Goal: Transaction & Acquisition: Purchase product/service

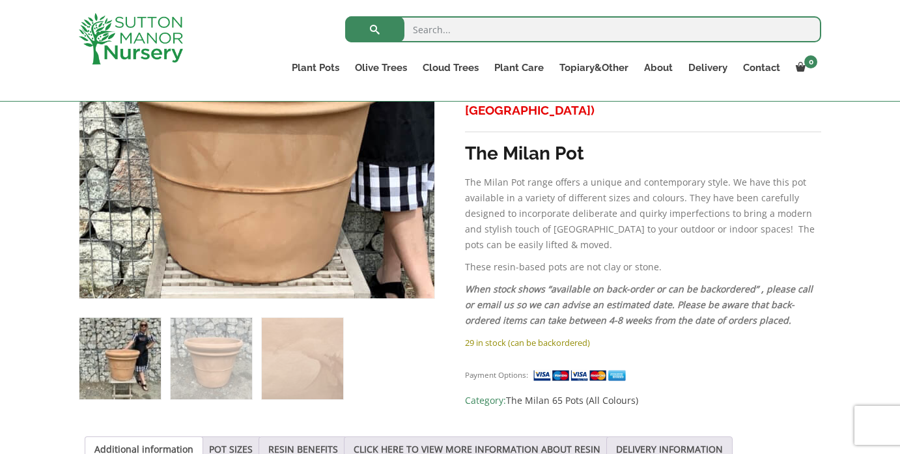
scroll to position [368, 0]
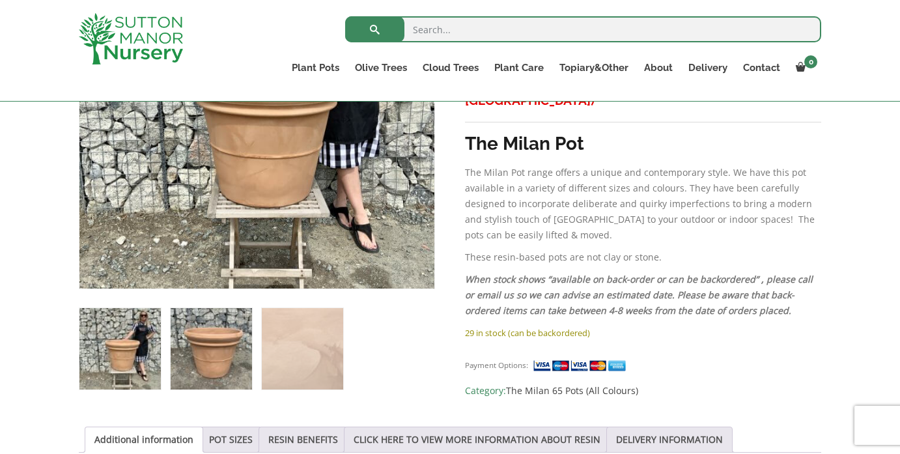
click at [219, 340] on img at bounding box center [211, 348] width 81 height 81
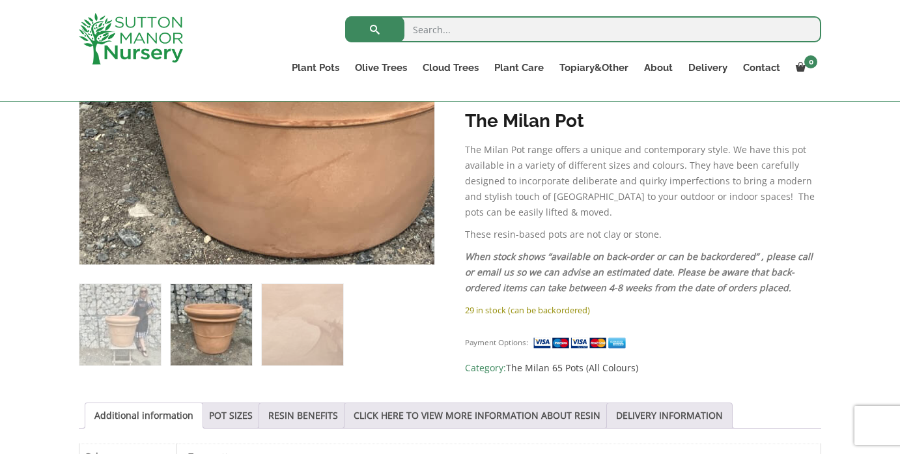
scroll to position [405, 0]
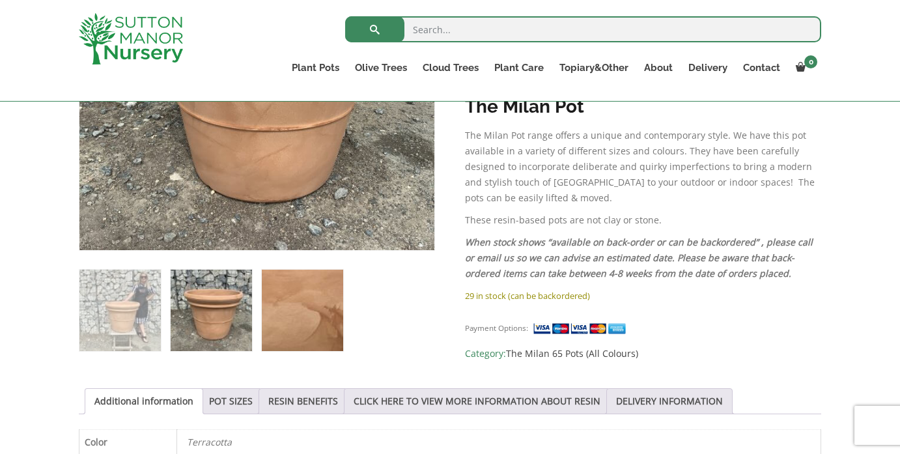
click at [298, 323] on img at bounding box center [302, 310] width 81 height 81
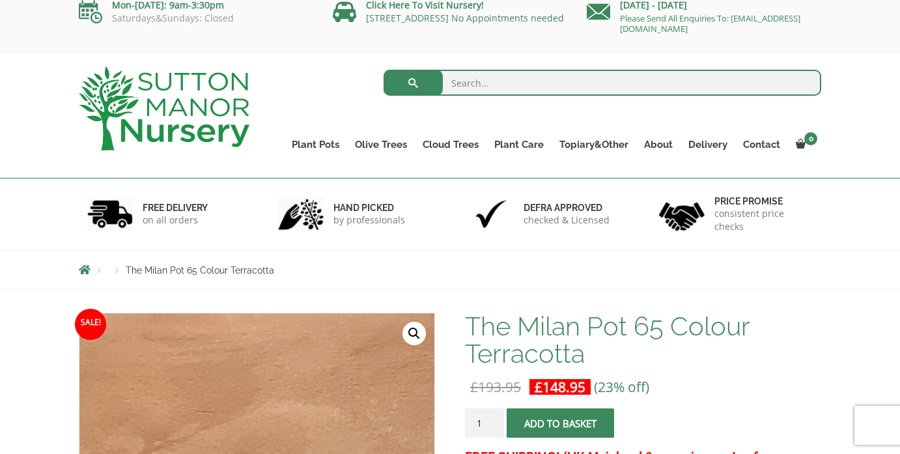
scroll to position [0, 0]
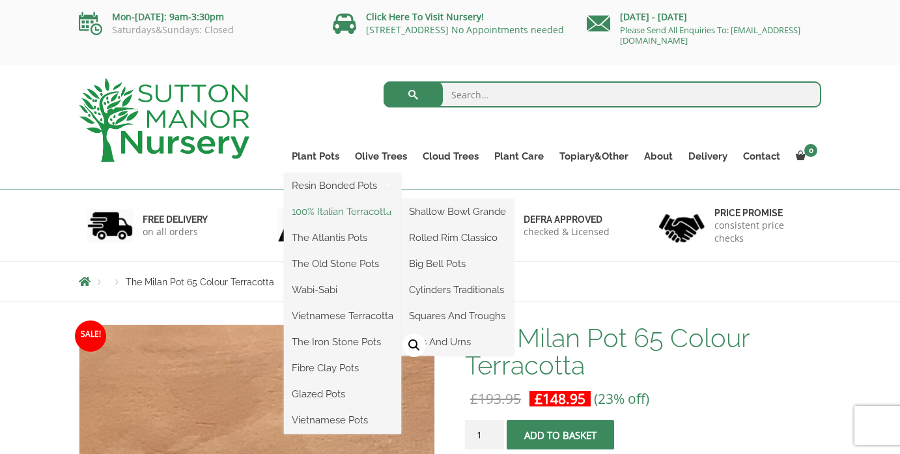
click at [332, 212] on link "100% Italian Terracotta" at bounding box center [342, 212] width 117 height 20
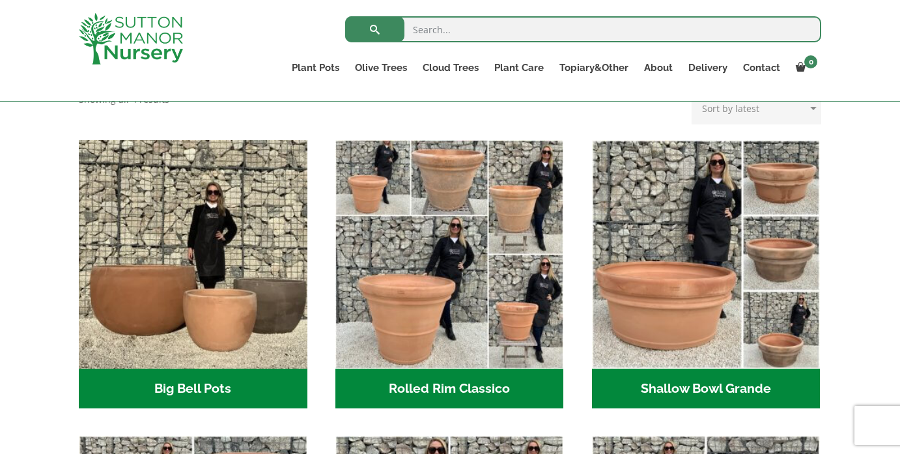
scroll to position [378, 0]
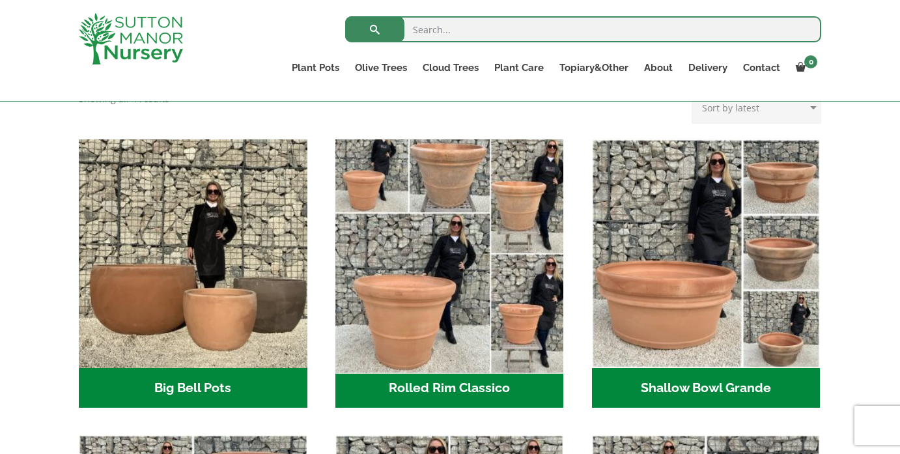
click at [451, 290] on img "Visit product category Rolled Rim Classico" at bounding box center [450, 253] width 240 height 240
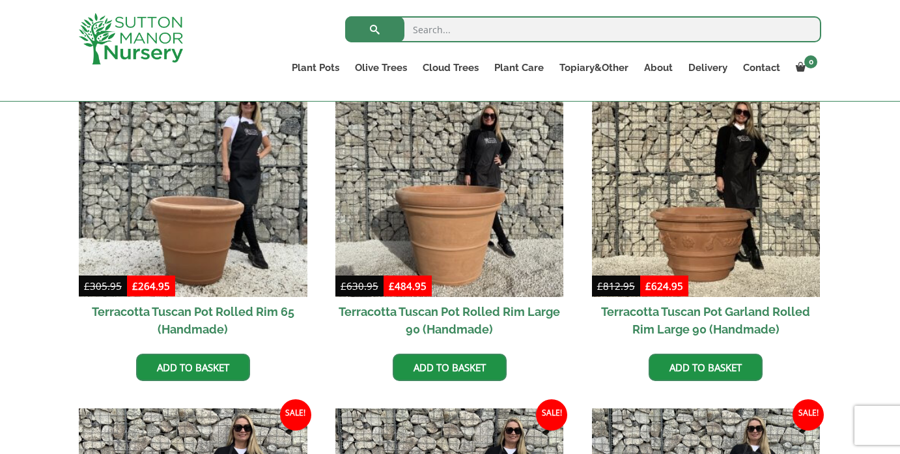
scroll to position [624, 0]
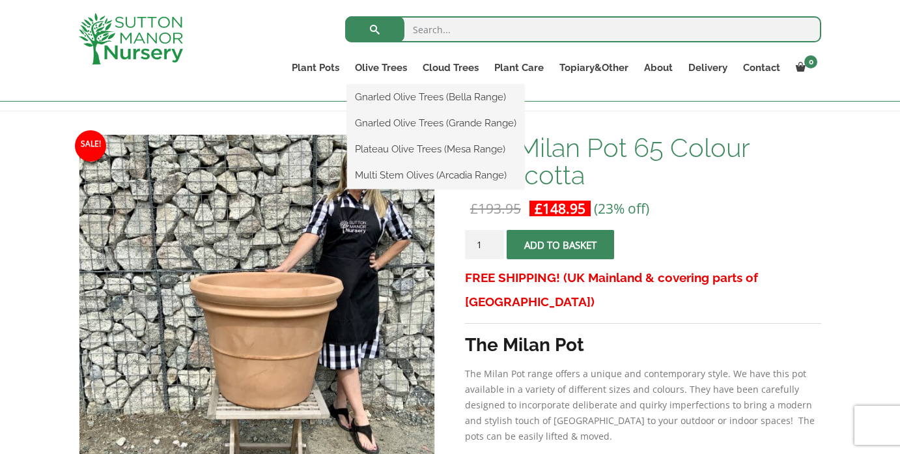
scroll to position [169, 0]
